Goal: Find specific page/section: Find specific page/section

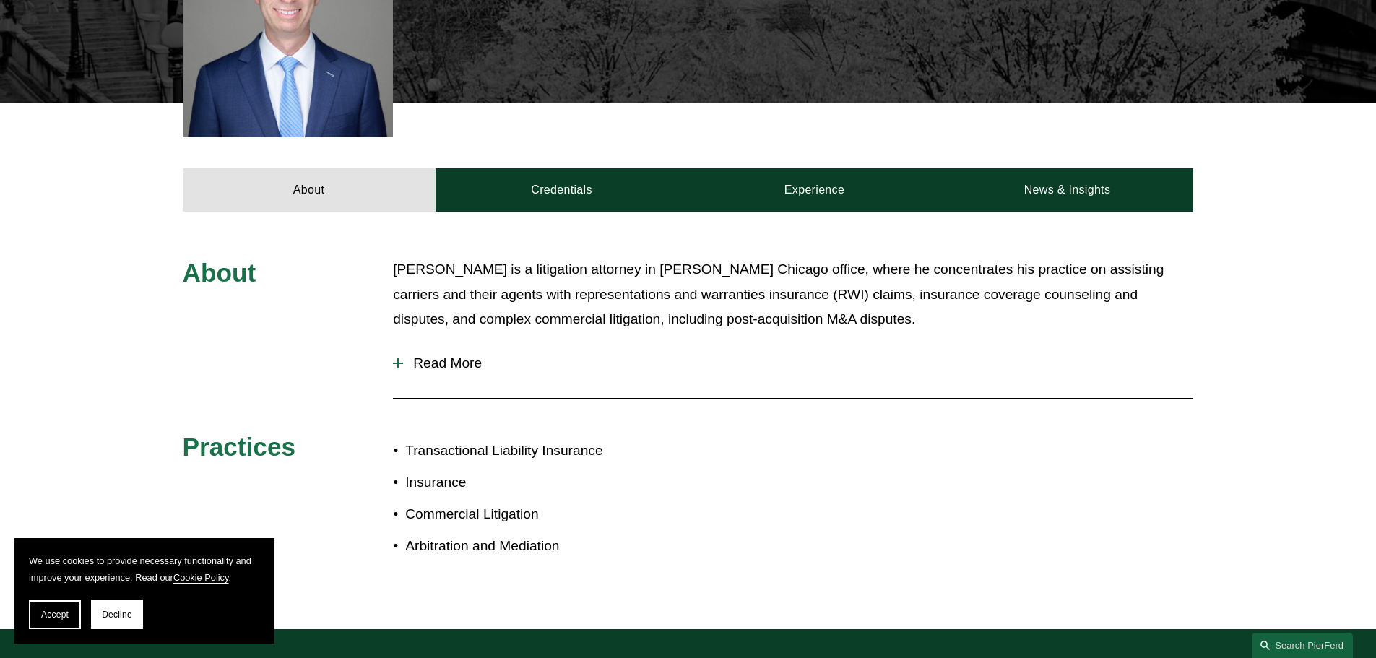
scroll to position [578, 0]
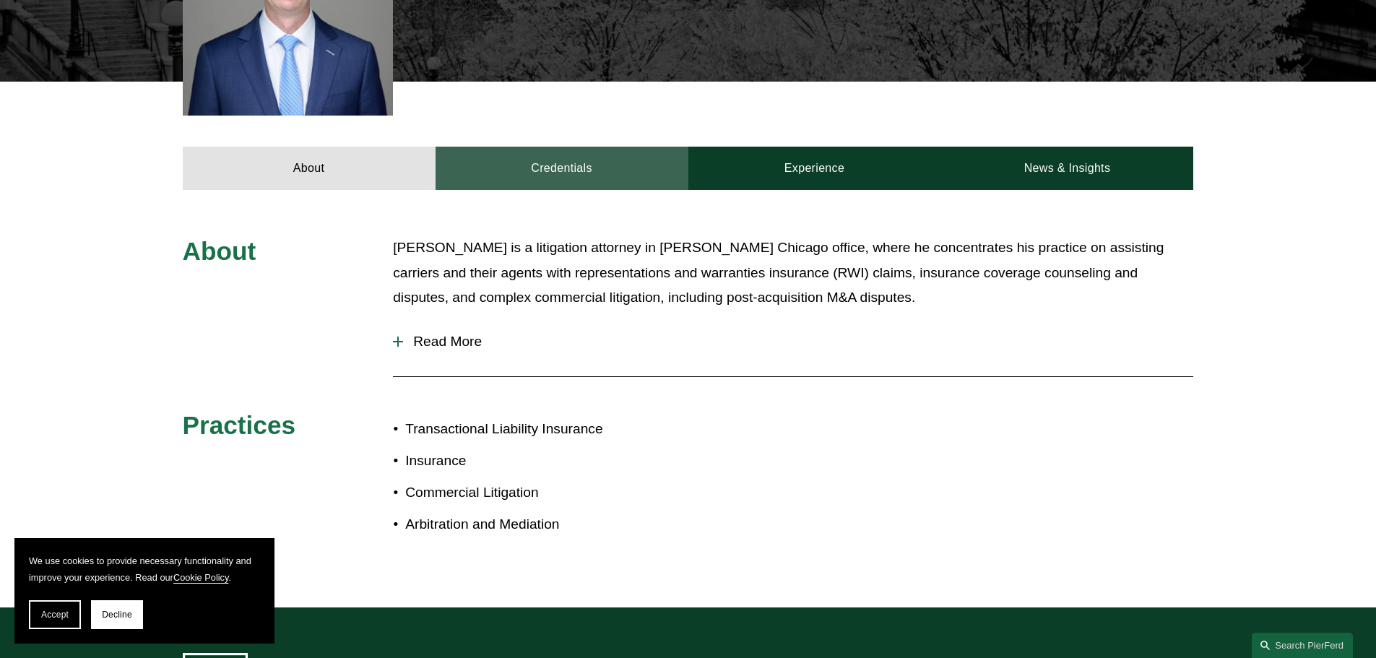
click at [601, 147] on link "Credentials" at bounding box center [562, 168] width 253 height 43
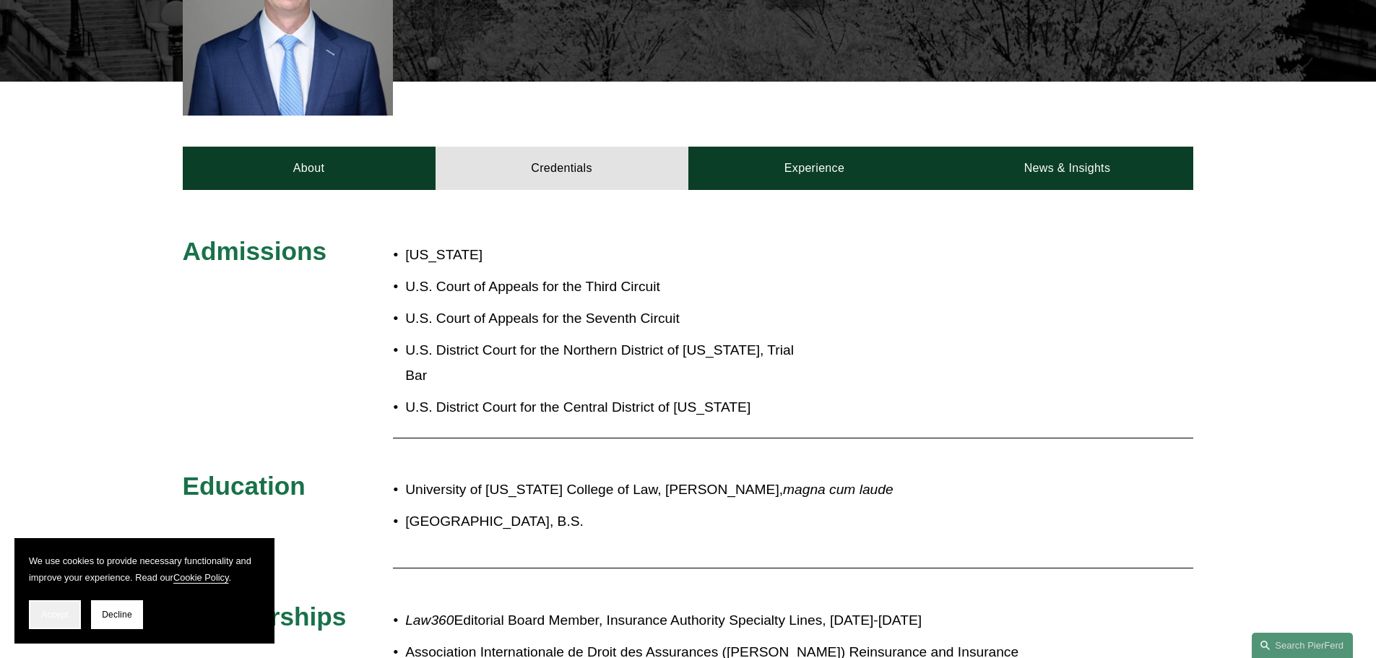
click at [66, 620] on button "Accept" at bounding box center [55, 614] width 52 height 29
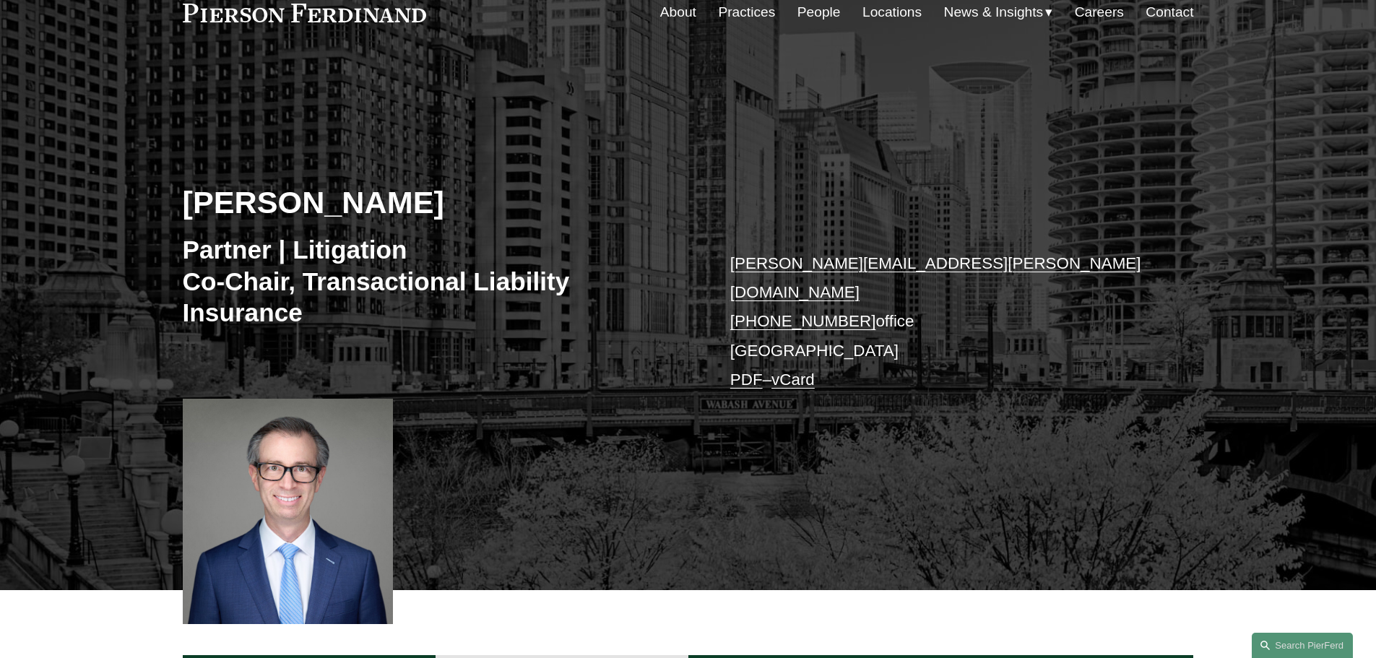
scroll to position [0, 0]
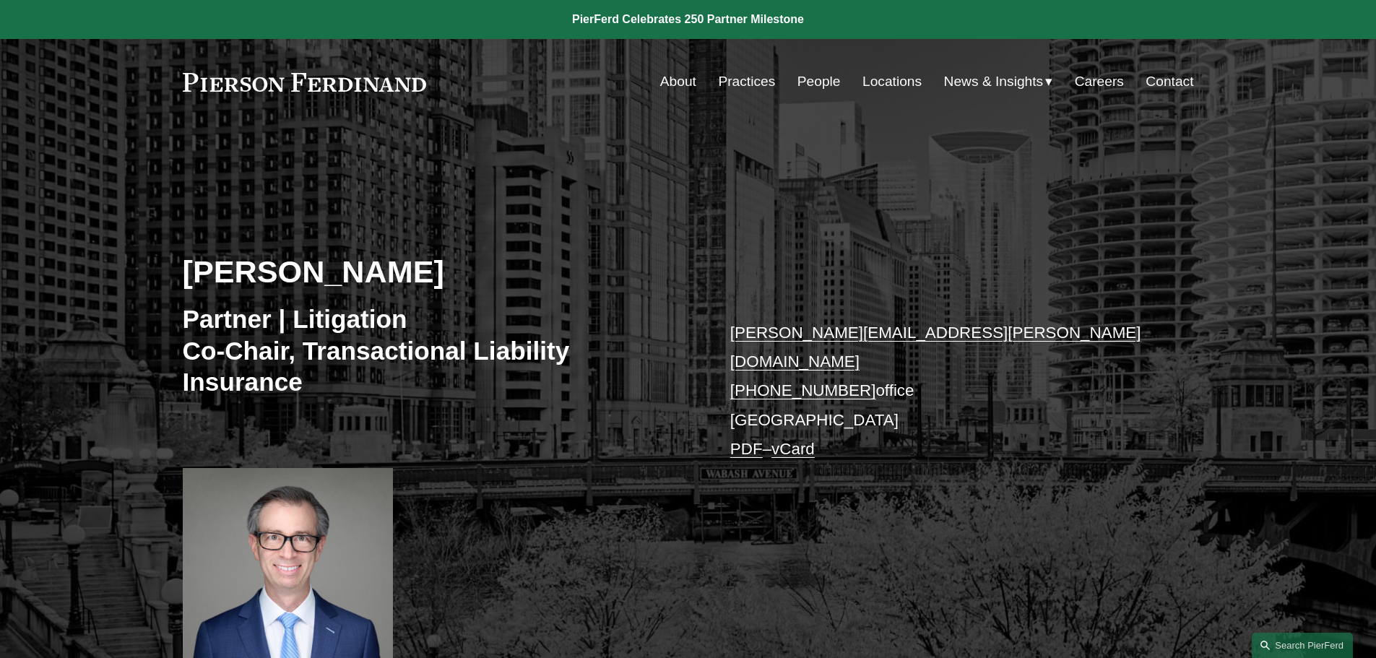
click at [782, 77] on nav "About Practices People Locations News & Insights News Insights Blogs Careers Co…" at bounding box center [927, 81] width 534 height 27
click at [802, 77] on link "People" at bounding box center [819, 81] width 43 height 27
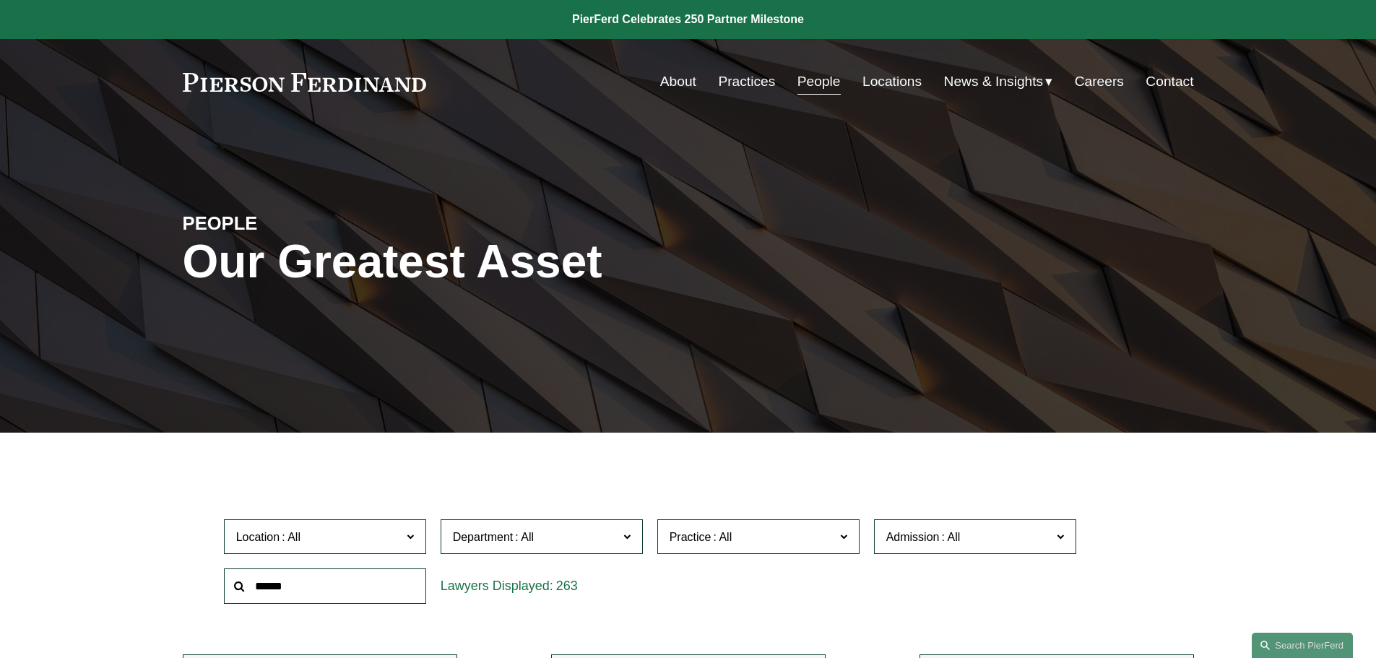
click at [673, 81] on link "About" at bounding box center [678, 81] width 36 height 27
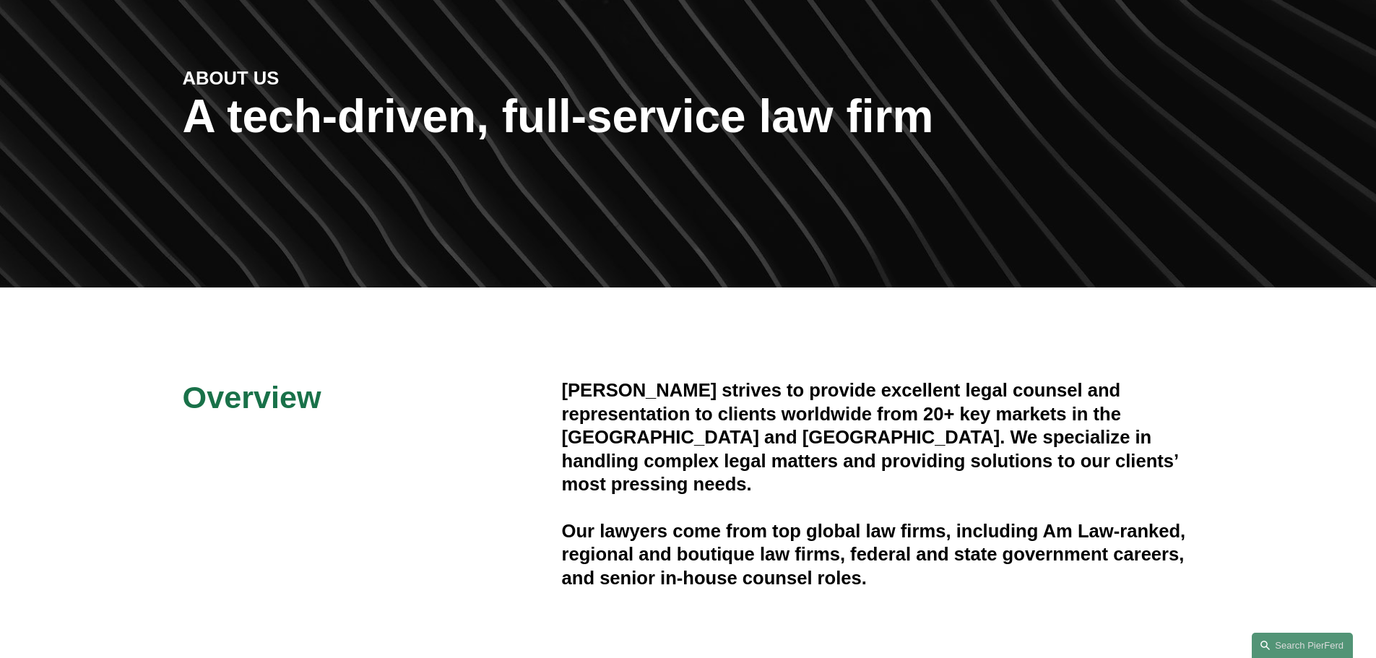
scroll to position [145, 0]
